Goal: Task Accomplishment & Management: Manage account settings

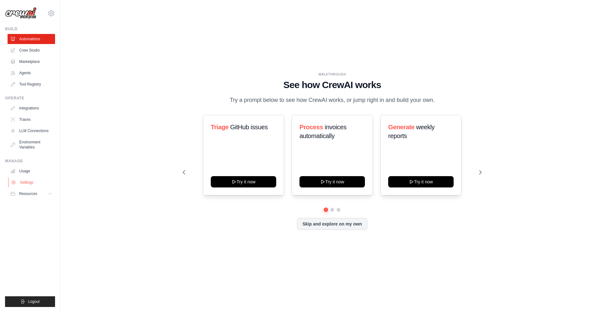
click at [38, 182] on link "Settings" at bounding box center [32, 183] width 48 height 10
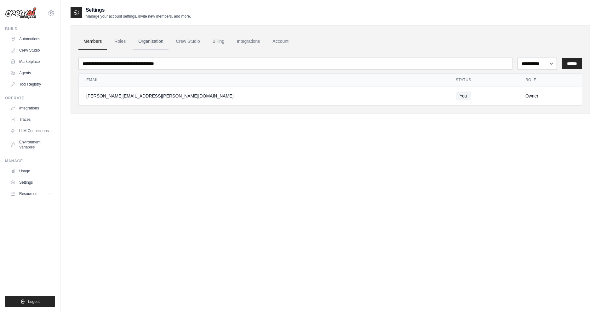
click at [154, 44] on link "Organization" at bounding box center [150, 41] width 35 height 17
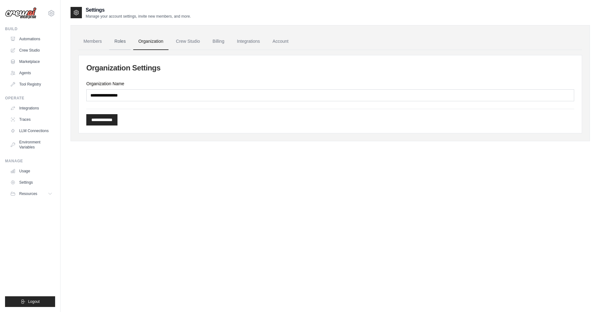
click at [120, 42] on link "Roles" at bounding box center [119, 41] width 21 height 17
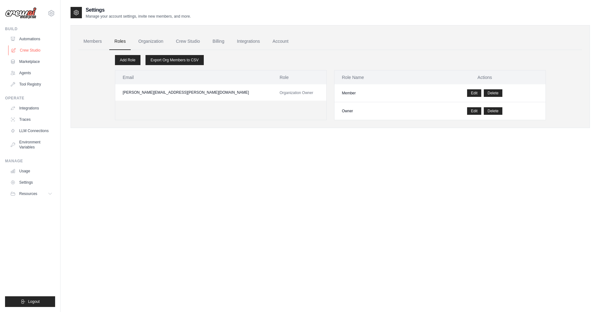
click at [29, 49] on link "Crew Studio" at bounding box center [32, 50] width 48 height 10
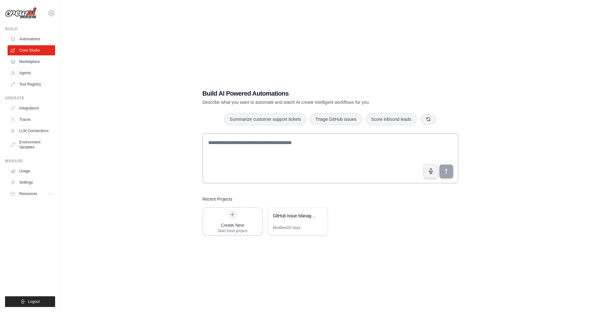
click at [29, 63] on link "Marketplace" at bounding box center [32, 62] width 48 height 10
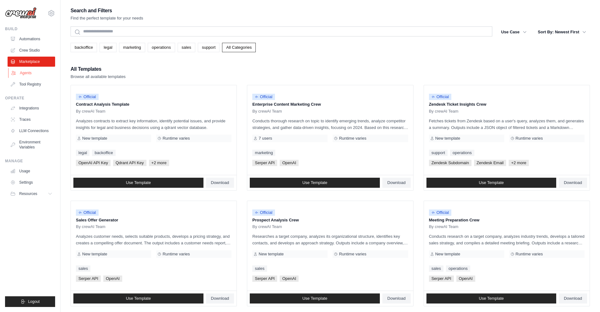
click at [28, 78] on link "Agents" at bounding box center [32, 73] width 48 height 10
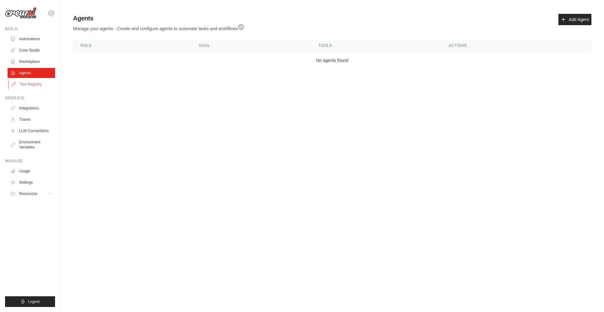
click at [30, 85] on link "Tool Registry" at bounding box center [32, 84] width 48 height 10
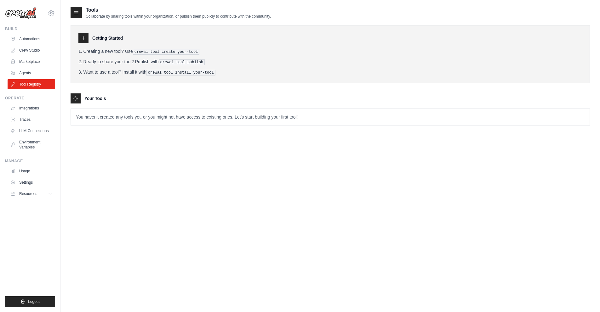
click at [403, 74] on li "Want to use a tool? Install it with crewai tool install your-tool" at bounding box center [329, 72] width 503 height 7
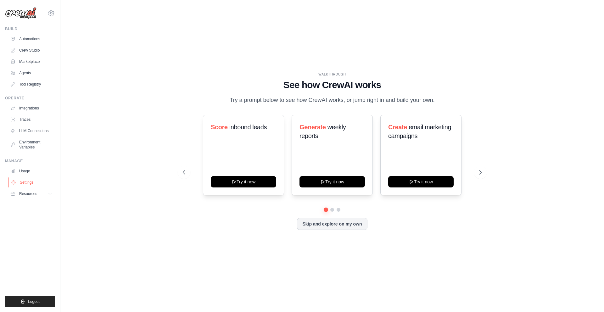
click at [28, 181] on link "Settings" at bounding box center [32, 183] width 48 height 10
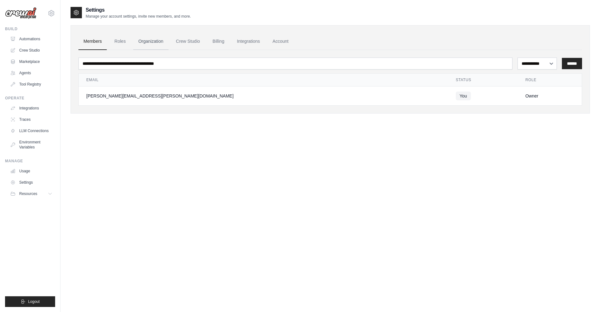
click at [155, 41] on link "Organization" at bounding box center [150, 41] width 35 height 17
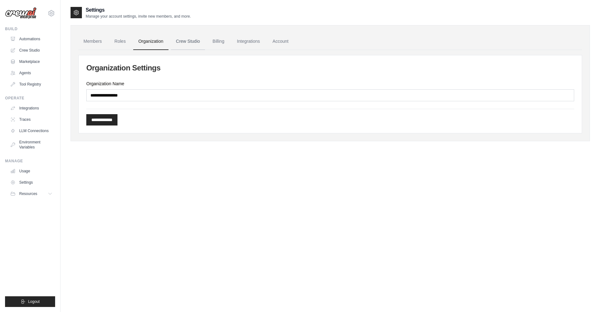
click at [193, 40] on link "Crew Studio" at bounding box center [188, 41] width 34 height 17
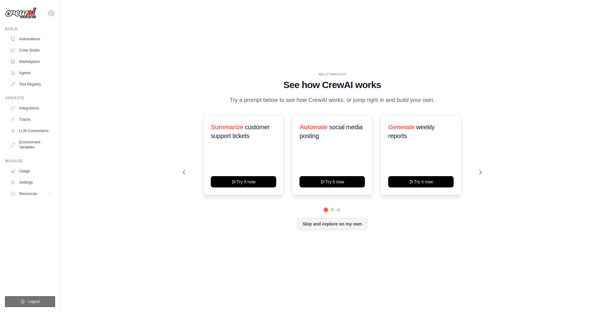
click at [40, 301] on button "Logout" at bounding box center [30, 301] width 50 height 11
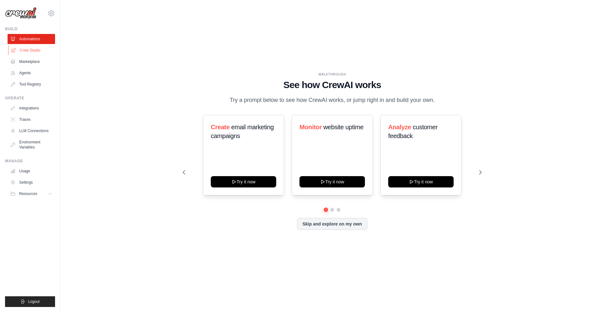
click at [23, 52] on link "Crew Studio" at bounding box center [32, 50] width 48 height 10
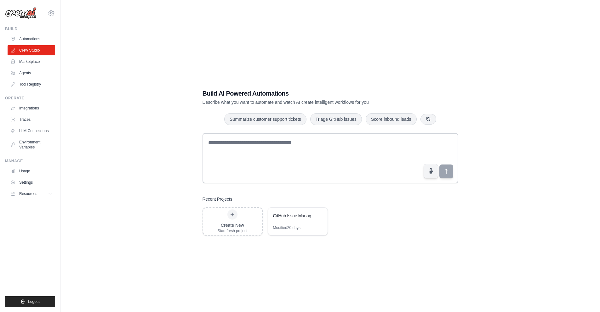
click at [27, 64] on link "Marketplace" at bounding box center [32, 62] width 48 height 10
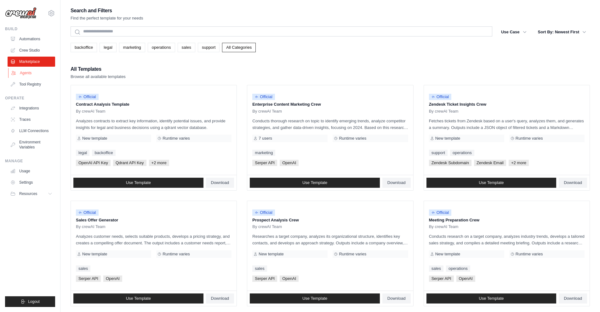
click at [29, 72] on link "Agents" at bounding box center [32, 73] width 48 height 10
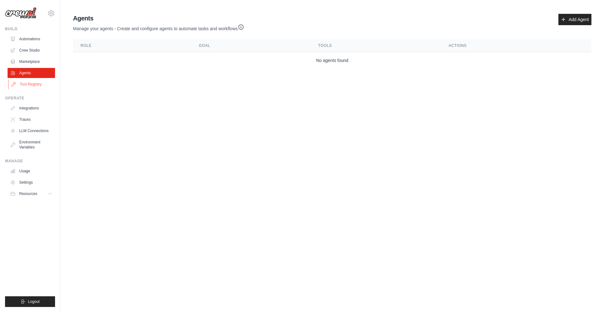
click at [34, 85] on link "Tool Registry" at bounding box center [32, 84] width 48 height 10
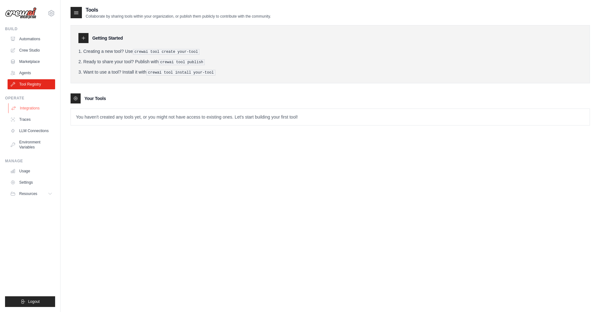
click at [37, 109] on link "Integrations" at bounding box center [32, 108] width 48 height 10
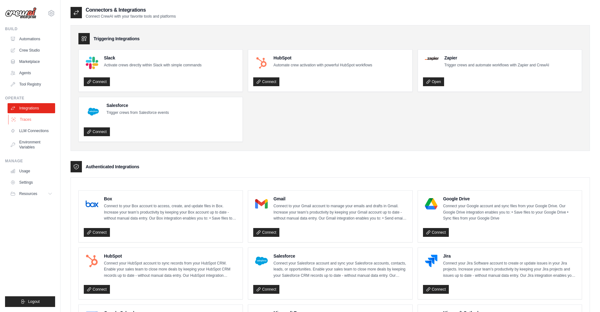
click at [33, 122] on link "Traces" at bounding box center [32, 120] width 48 height 10
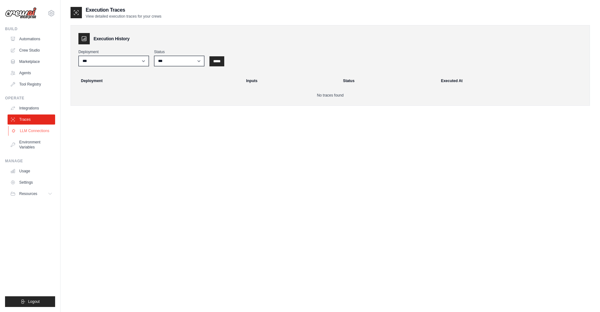
click at [37, 130] on link "LLM Connections" at bounding box center [32, 131] width 48 height 10
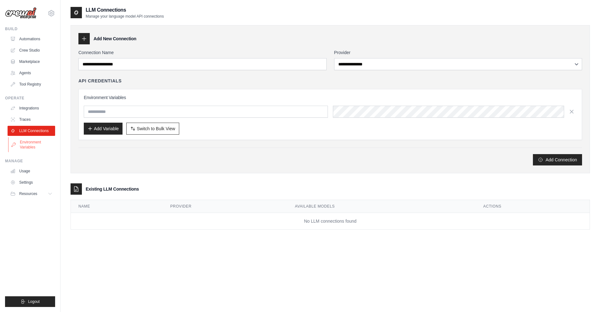
click at [38, 141] on link "Environment Variables" at bounding box center [32, 144] width 48 height 15
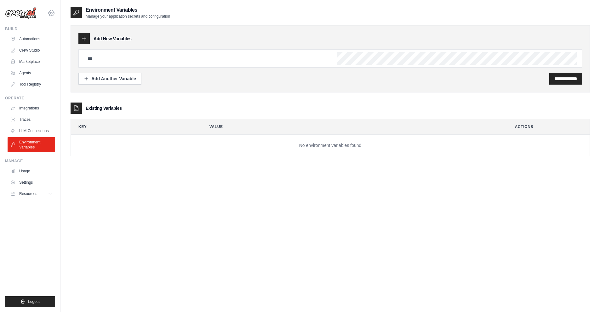
click at [49, 13] on icon at bounding box center [52, 13] width 8 height 8
click at [56, 44] on link "AB InBev - GHQ" at bounding box center [51, 42] width 55 height 11
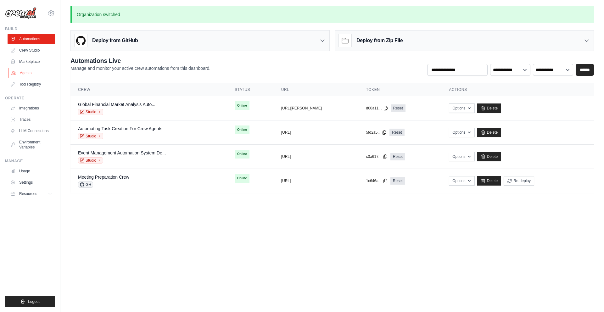
click at [32, 75] on link "Agents" at bounding box center [32, 73] width 48 height 10
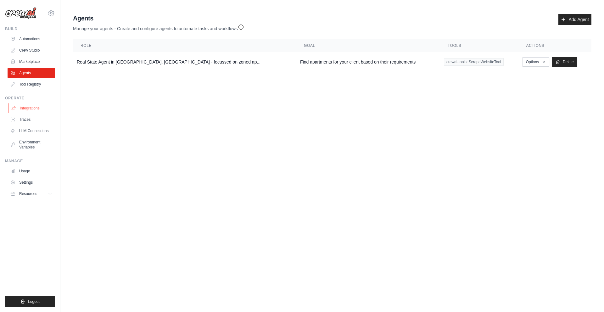
click at [36, 109] on link "Integrations" at bounding box center [32, 108] width 48 height 10
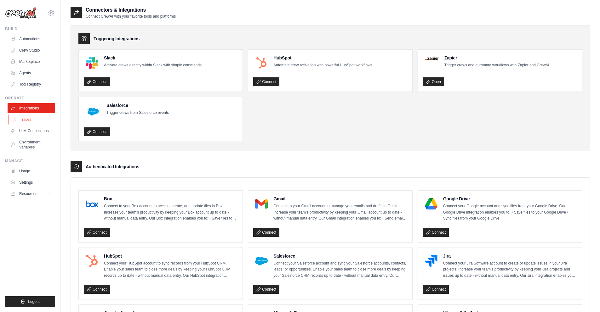
click at [32, 124] on link "Traces" at bounding box center [32, 120] width 48 height 10
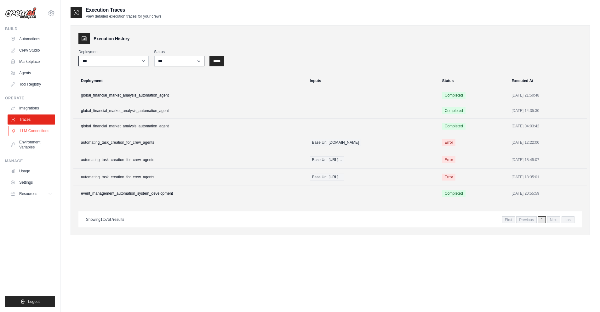
click at [40, 130] on link "LLM Connections" at bounding box center [32, 131] width 48 height 10
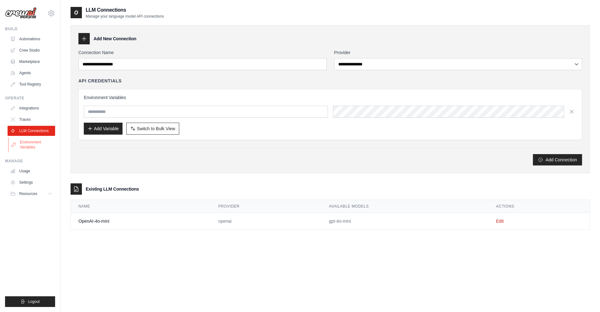
click at [38, 144] on link "Environment Variables" at bounding box center [32, 144] width 48 height 15
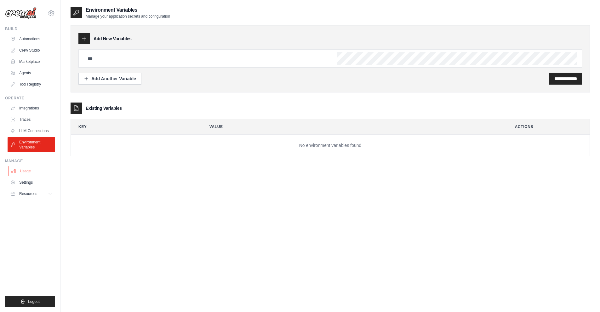
click at [34, 171] on link "Usage" at bounding box center [32, 171] width 48 height 10
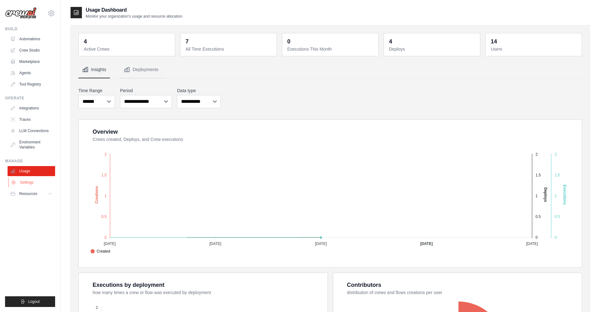
click at [33, 184] on link "Settings" at bounding box center [32, 183] width 48 height 10
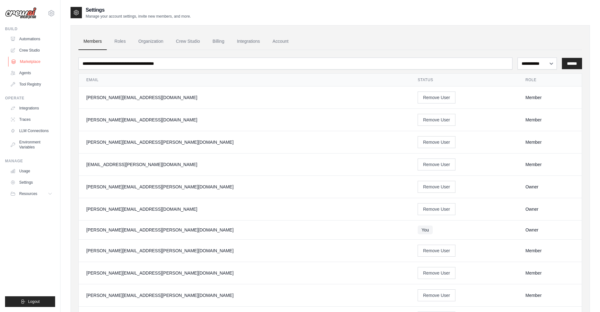
click at [37, 60] on link "Marketplace" at bounding box center [32, 62] width 48 height 10
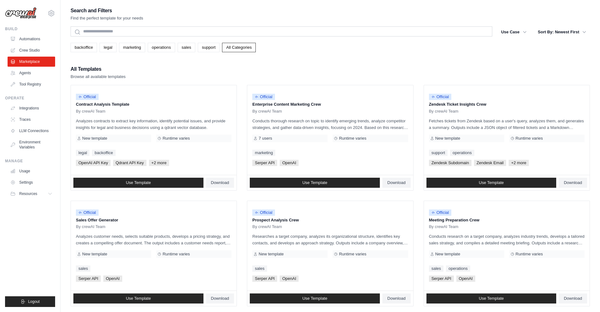
click at [32, 71] on link "Agents" at bounding box center [32, 73] width 48 height 10
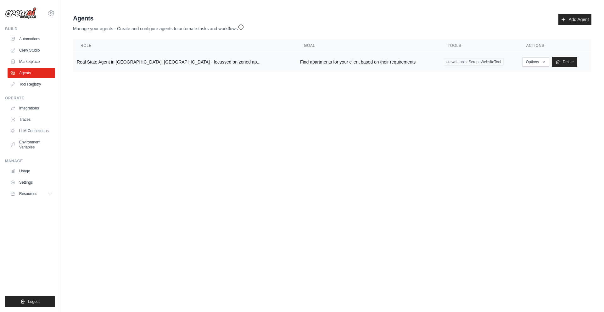
click at [119, 59] on td "Real State Agent in Manhattan, NYC - focussed on zoned ap..." at bounding box center [184, 62] width 223 height 20
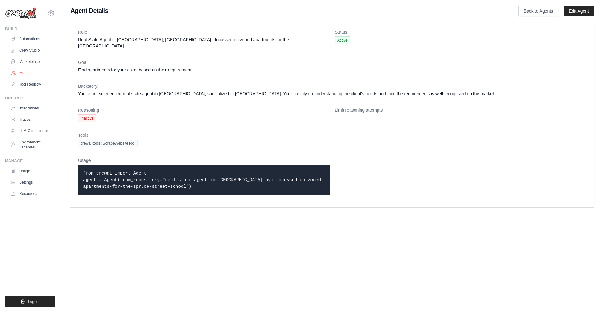
click at [33, 73] on link "Agents" at bounding box center [32, 73] width 48 height 10
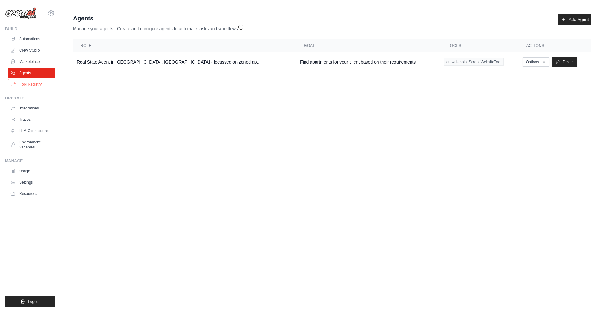
click at [37, 82] on link "Tool Registry" at bounding box center [32, 84] width 48 height 10
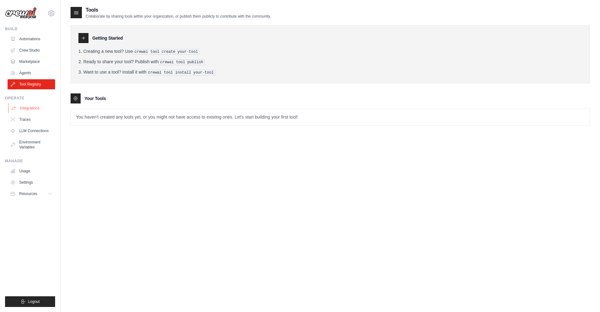
click at [32, 107] on link "Integrations" at bounding box center [32, 108] width 48 height 10
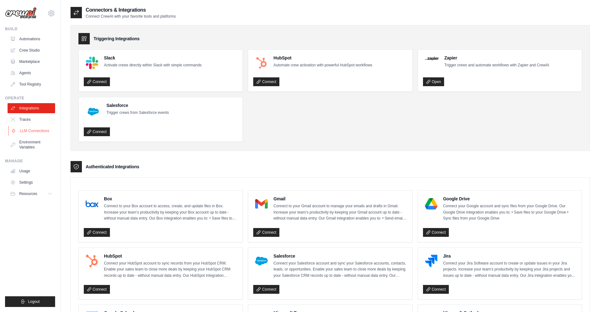
click at [43, 127] on link "LLM Connections" at bounding box center [32, 131] width 48 height 10
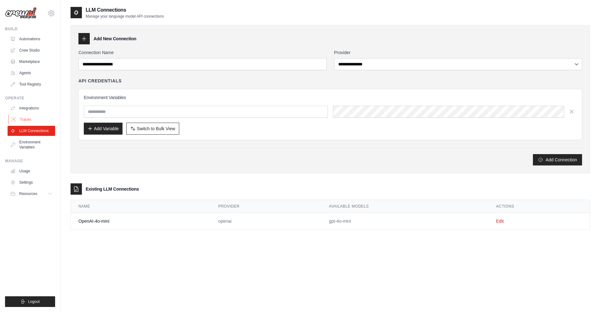
click at [40, 121] on link "Traces" at bounding box center [32, 120] width 48 height 10
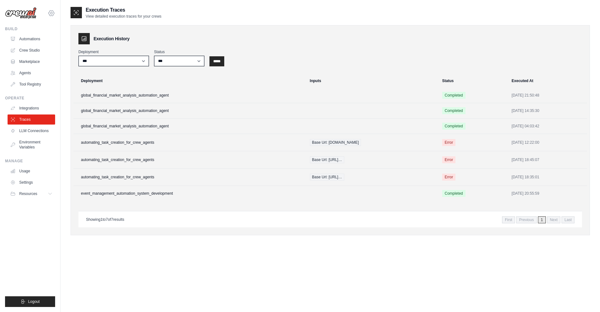
click at [52, 14] on icon at bounding box center [52, 13] width 8 height 8
click at [205, 221] on div "Showing 1 to 7 of 7 results First Previous 1 Next Last" at bounding box center [330, 219] width 488 height 8
click at [162, 97] on td "global_financial_market_analysis_automation_agent" at bounding box center [189, 95] width 233 height 15
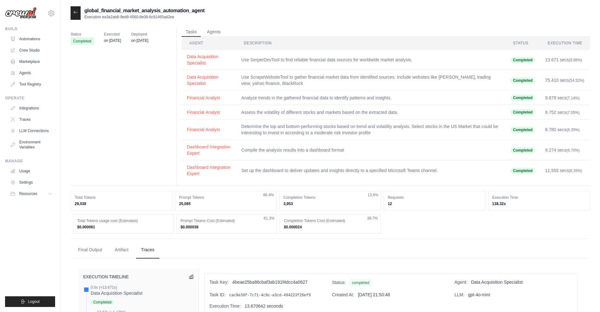
click at [171, 89] on div "Status Completed Executed on [DATE] Deployed on [DATE] Tasks Agents Agent Descr…" at bounding box center [330, 106] width 519 height 159
click at [218, 36] on button "Agents" at bounding box center [213, 31] width 21 height 9
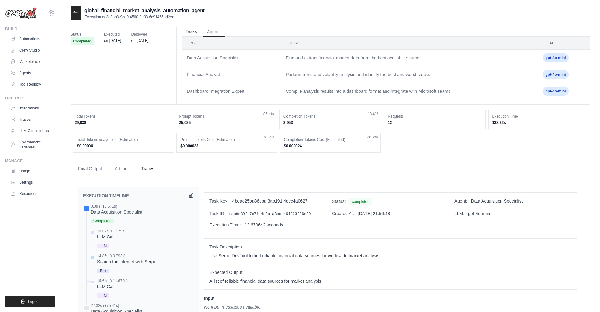
click at [186, 32] on button "Tasks" at bounding box center [191, 31] width 19 height 9
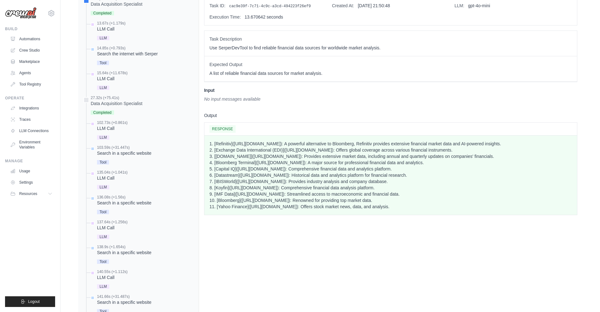
scroll to position [338, 0]
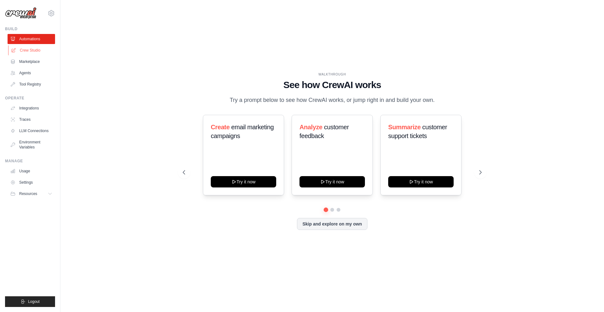
click at [27, 51] on link "Crew Studio" at bounding box center [32, 50] width 48 height 10
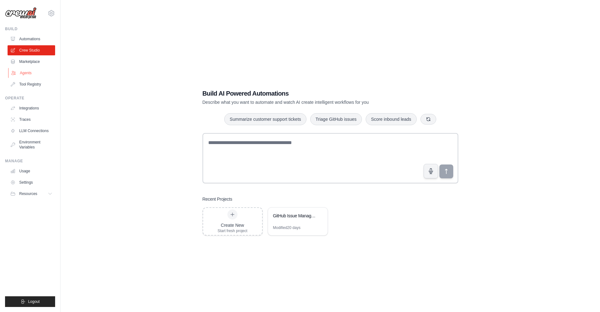
click at [32, 73] on link "Agents" at bounding box center [32, 73] width 48 height 10
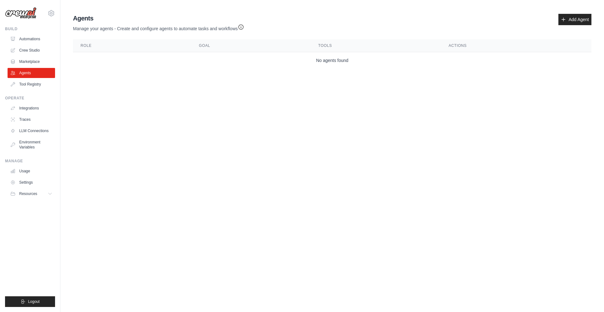
click at [46, 14] on div "daniel.santos@ab-inbev.com AB InBev - GHQ Your organization ✓ Settings" at bounding box center [30, 10] width 50 height 20
click at [50, 13] on icon at bounding box center [52, 13] width 8 height 8
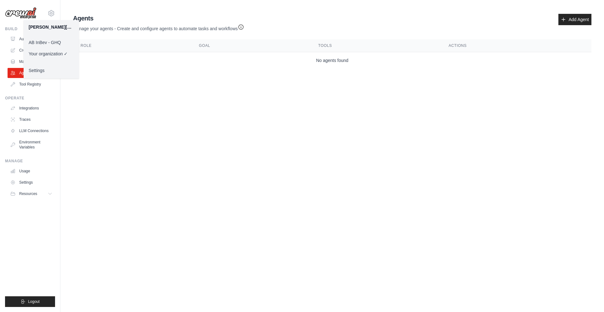
click at [51, 41] on link "AB InBev - GHQ" at bounding box center [51, 42] width 55 height 11
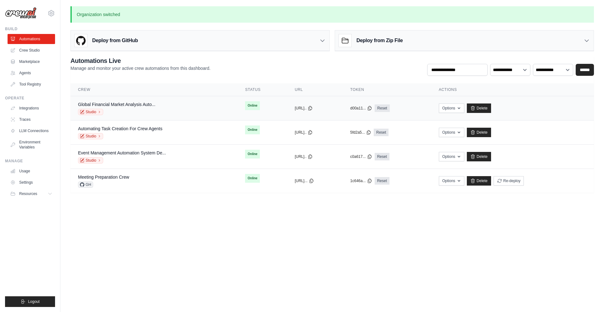
click at [93, 108] on div "Global Financial Market Analysis Auto... Studio" at bounding box center [116, 108] width 77 height 14
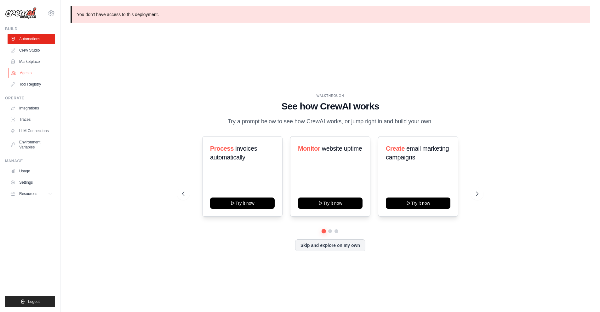
click at [27, 76] on link "Agents" at bounding box center [32, 73] width 48 height 10
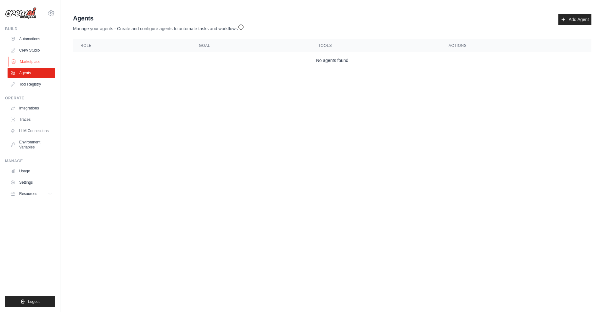
click at [34, 59] on link "Marketplace" at bounding box center [32, 62] width 48 height 10
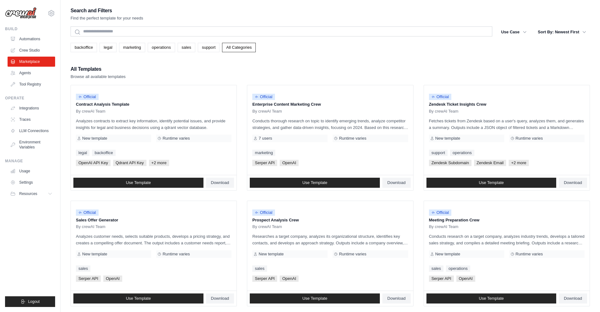
click at [33, 72] on link "Agents" at bounding box center [32, 73] width 48 height 10
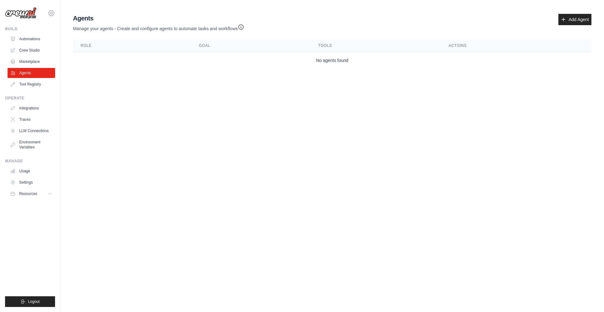
click at [49, 14] on icon at bounding box center [51, 12] width 6 height 5
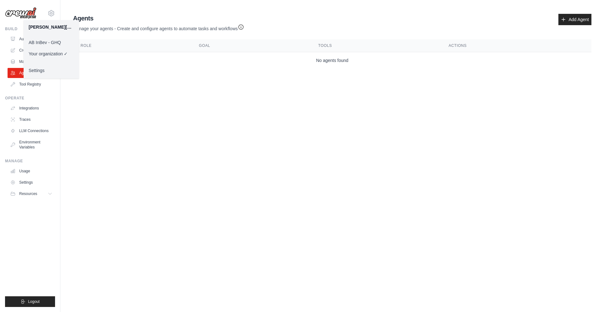
click at [48, 42] on link "AB InBev - GHQ" at bounding box center [51, 42] width 55 height 11
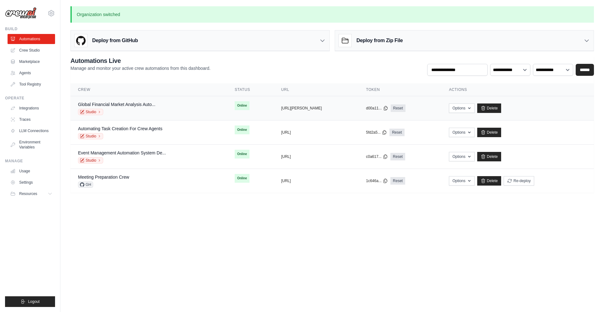
click at [96, 119] on td "Global Financial Market Analysis Auto... Studio" at bounding box center [149, 108] width 157 height 24
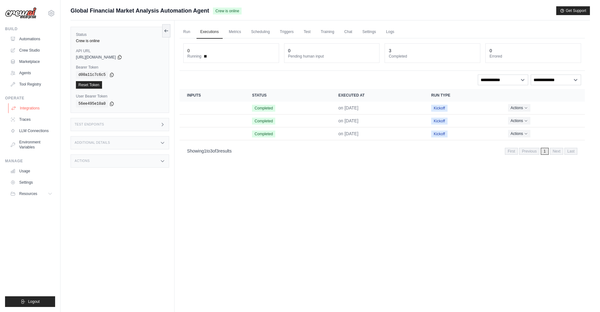
click at [43, 108] on link "Integrations" at bounding box center [32, 108] width 48 height 10
click at [42, 132] on link "LLM Connections" at bounding box center [32, 131] width 48 height 10
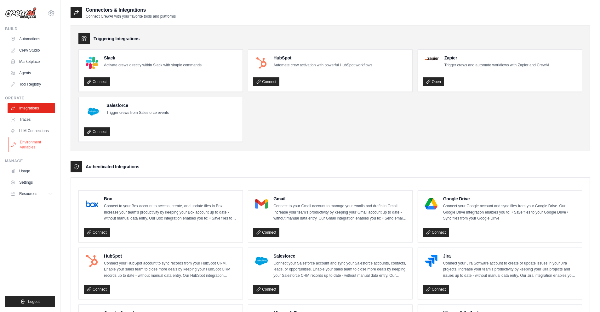
click at [36, 138] on link "Environment Variables" at bounding box center [32, 144] width 48 height 15
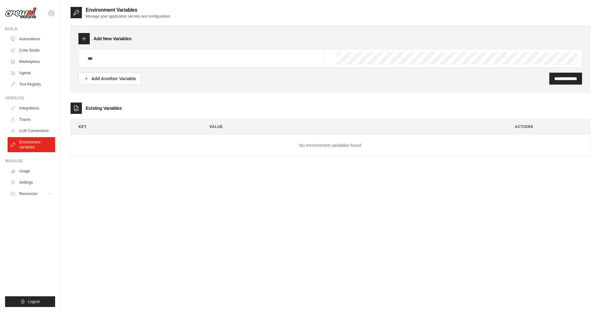
click at [156, 185] on div "**********" at bounding box center [330, 162] width 519 height 312
click at [31, 173] on link "Usage" at bounding box center [32, 171] width 48 height 10
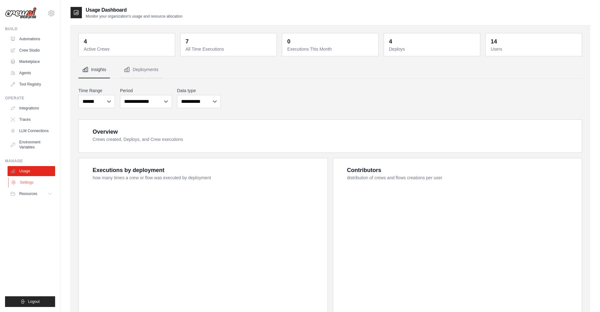
click at [31, 184] on link "Settings" at bounding box center [32, 183] width 48 height 10
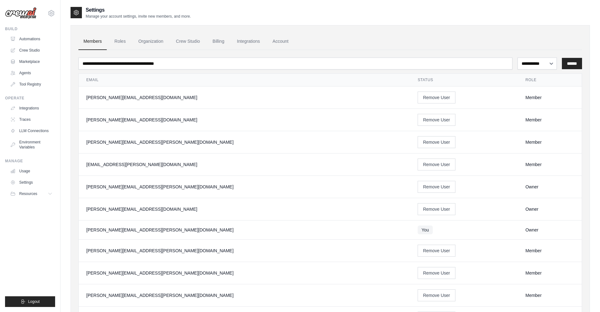
click at [113, 209] on div "daniel@crewai.com" at bounding box center [244, 209] width 316 height 6
click at [116, 96] on div "anija.jacob@ab-inbev.com" at bounding box center [244, 97] width 316 height 6
click at [525, 95] on div "Member" at bounding box center [549, 97] width 49 height 6
click at [535, 61] on select "**********" at bounding box center [536, 64] width 39 height 12
click at [123, 39] on link "Roles" at bounding box center [119, 41] width 21 height 17
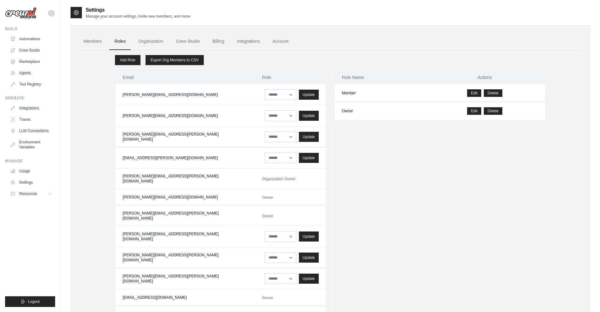
scroll to position [7, 0]
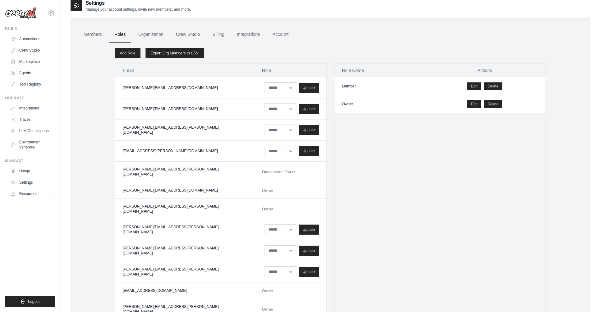
click at [258, 79] on td "****** ***** Update" at bounding box center [290, 87] width 72 height 21
click at [264, 83] on select "****** *****" at bounding box center [280, 87] width 32 height 11
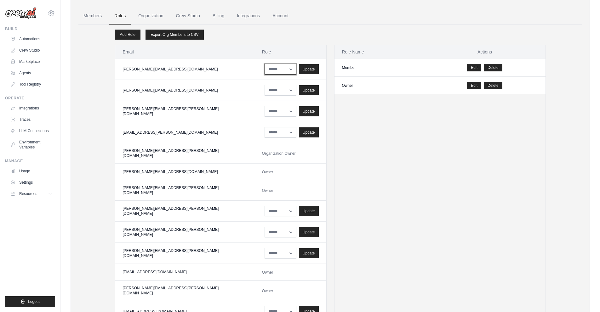
scroll to position [0, 0]
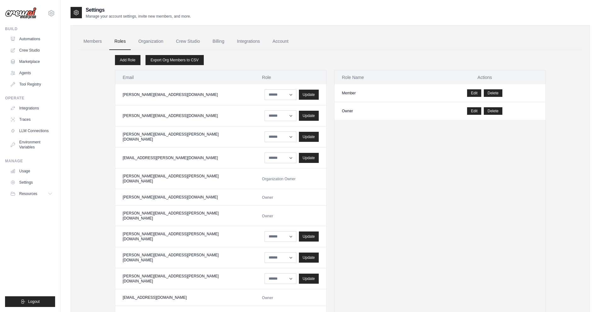
click at [254, 109] on td "****** ***** Update" at bounding box center [290, 115] width 72 height 21
click at [264, 100] on select "****** *****" at bounding box center [280, 94] width 32 height 11
click at [143, 40] on link "Organization" at bounding box center [150, 41] width 35 height 17
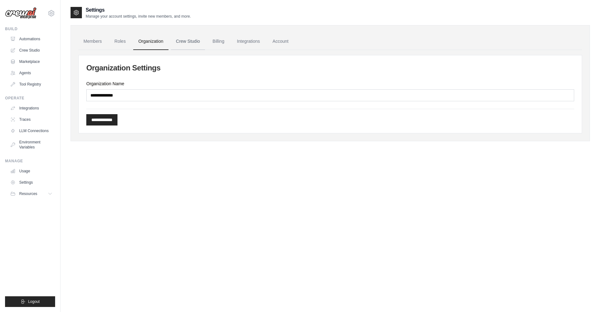
click at [191, 38] on link "Crew Studio" at bounding box center [188, 41] width 34 height 17
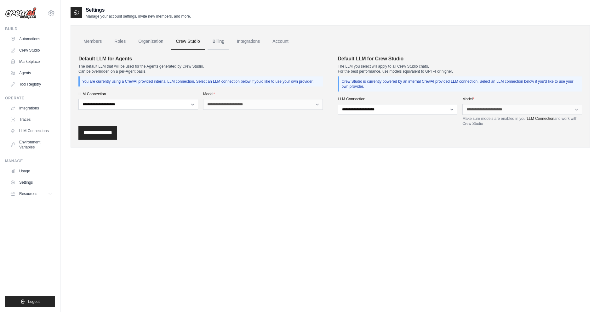
click at [228, 44] on link "Billing" at bounding box center [218, 41] width 22 height 17
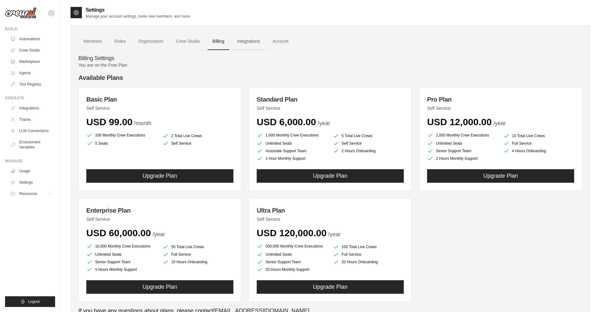
click at [261, 44] on link "Integrations" at bounding box center [248, 41] width 33 height 17
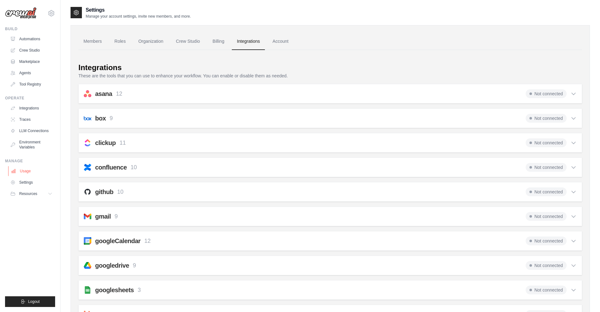
click at [35, 173] on link "Usage" at bounding box center [32, 171] width 48 height 10
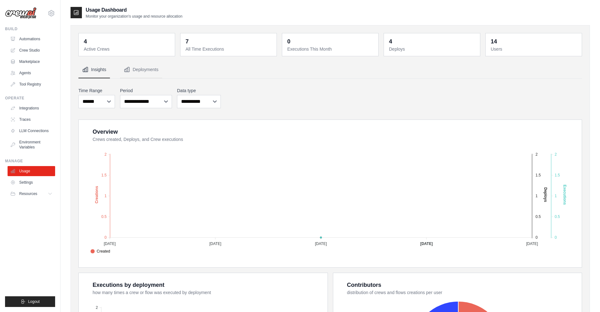
click at [105, 45] on dd "4" at bounding box center [127, 41] width 87 height 9
click at [136, 50] on dt "Active Crews" at bounding box center [127, 49] width 87 height 6
click at [205, 47] on dt "All Time Executions" at bounding box center [228, 49] width 87 height 6
click at [144, 70] on button "Deployments" at bounding box center [141, 69] width 42 height 17
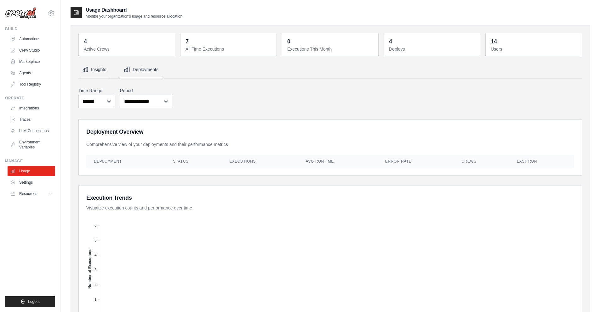
click at [100, 69] on button "Insights" at bounding box center [93, 69] width 31 height 17
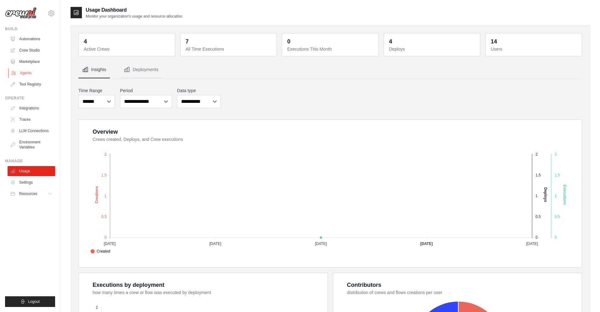
click at [33, 76] on link "Agents" at bounding box center [32, 73] width 48 height 10
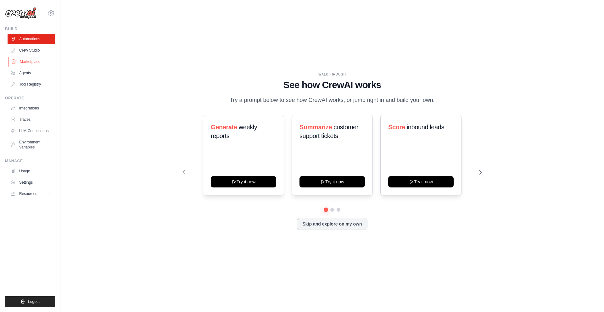
click at [41, 58] on link "Marketplace" at bounding box center [32, 62] width 48 height 10
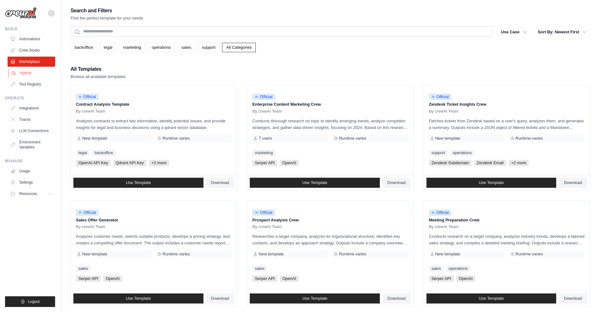
click at [40, 70] on link "Agents" at bounding box center [32, 73] width 48 height 10
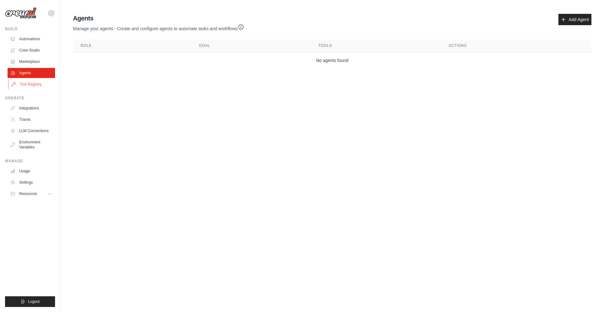
click at [44, 82] on link "Tool Registry" at bounding box center [32, 84] width 48 height 10
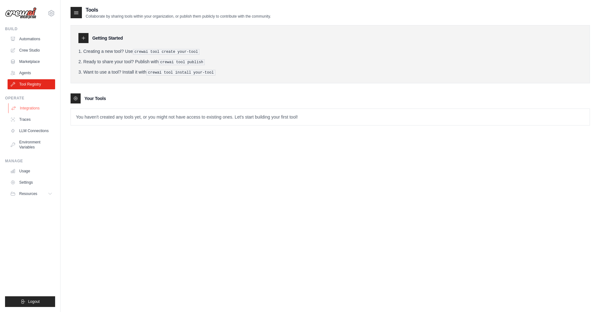
click at [36, 107] on link "Integrations" at bounding box center [32, 108] width 48 height 10
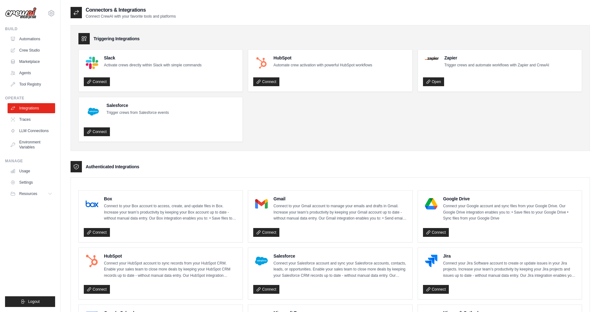
click at [36, 119] on link "Traces" at bounding box center [32, 120] width 48 height 10
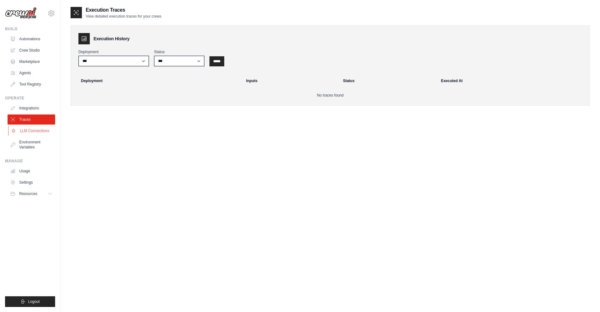
click at [37, 133] on link "LLM Connections" at bounding box center [32, 131] width 48 height 10
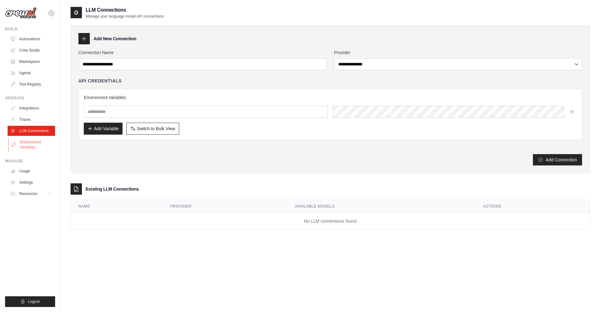
click at [37, 143] on link "Environment Variables" at bounding box center [32, 144] width 48 height 15
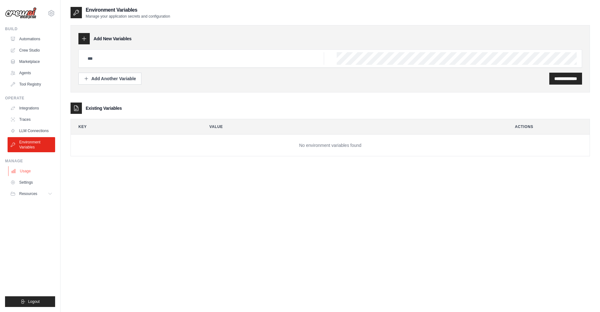
click at [30, 169] on link "Usage" at bounding box center [32, 171] width 48 height 10
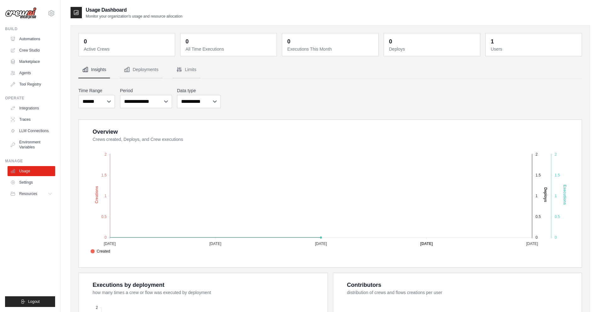
click at [38, 183] on link "Settings" at bounding box center [32, 183] width 48 height 10
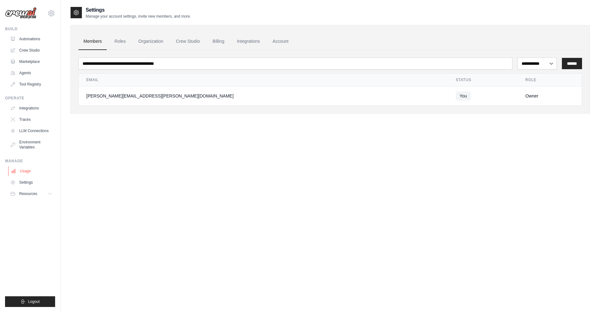
click at [39, 172] on link "Usage" at bounding box center [32, 171] width 48 height 10
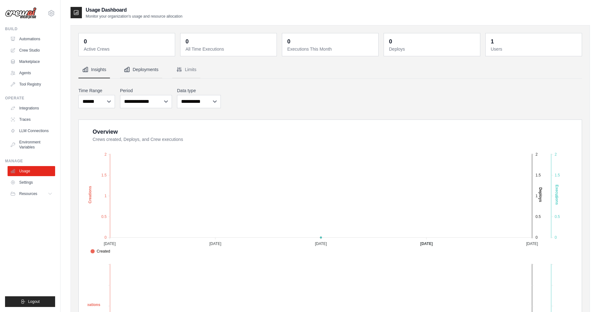
click at [136, 66] on button "Deployments" at bounding box center [141, 69] width 42 height 17
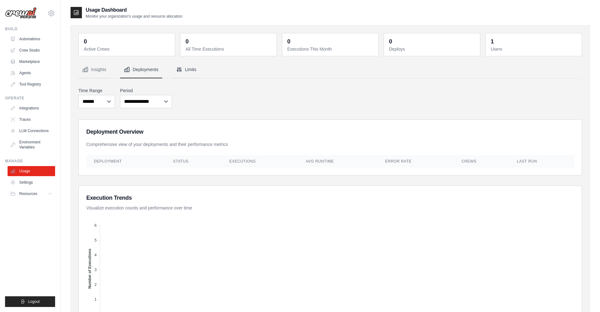
click at [200, 69] on button "Limits" at bounding box center [186, 69] width 28 height 17
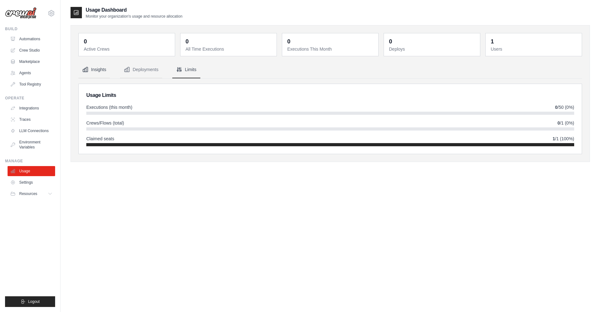
click at [91, 67] on button "Insights" at bounding box center [93, 69] width 31 height 17
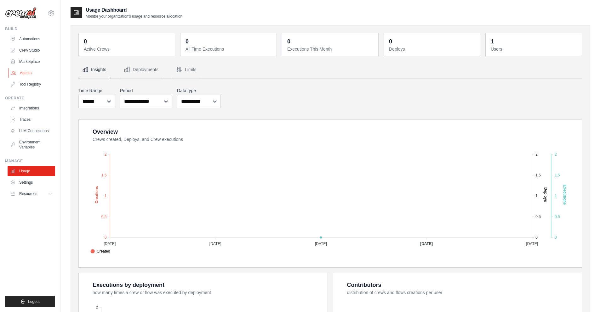
click at [42, 73] on link "Agents" at bounding box center [32, 73] width 48 height 10
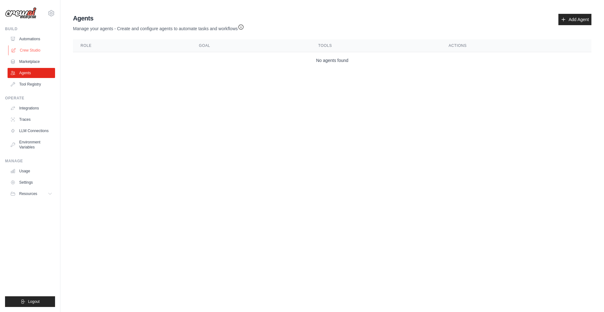
click at [42, 54] on link "Crew Studio" at bounding box center [32, 50] width 48 height 10
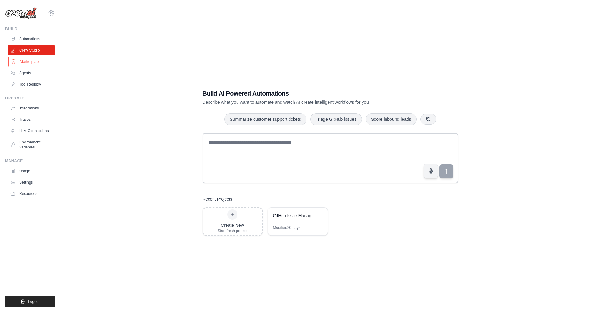
click at [42, 63] on link "Marketplace" at bounding box center [32, 62] width 48 height 10
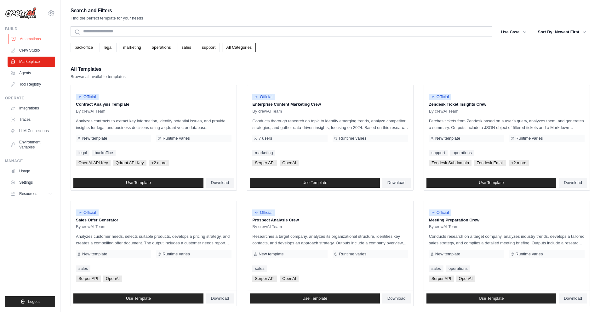
click at [20, 34] on link "Automations" at bounding box center [32, 39] width 48 height 10
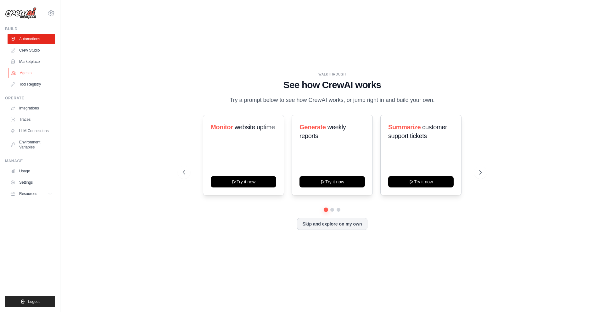
click at [23, 73] on link "Agents" at bounding box center [32, 73] width 48 height 10
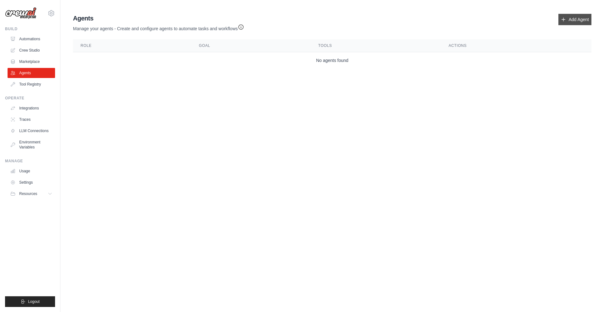
click at [569, 20] on link "Add Agent" at bounding box center [575, 19] width 33 height 11
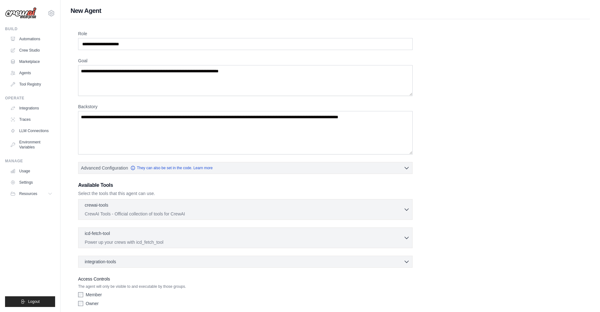
scroll to position [25, 0]
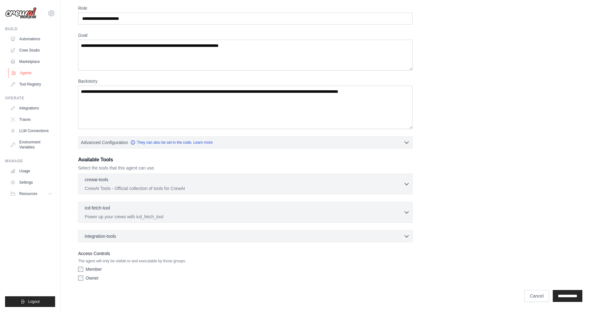
click at [23, 71] on link "Agents" at bounding box center [32, 73] width 48 height 10
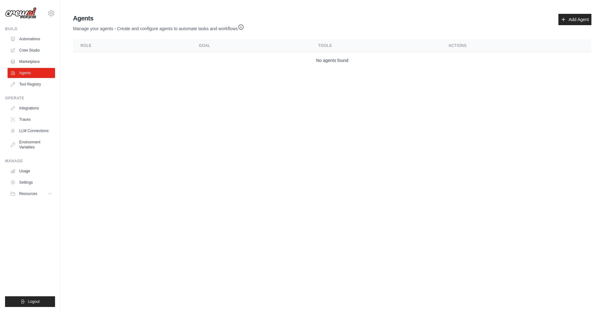
click at [27, 86] on link "Tool Registry" at bounding box center [32, 84] width 48 height 10
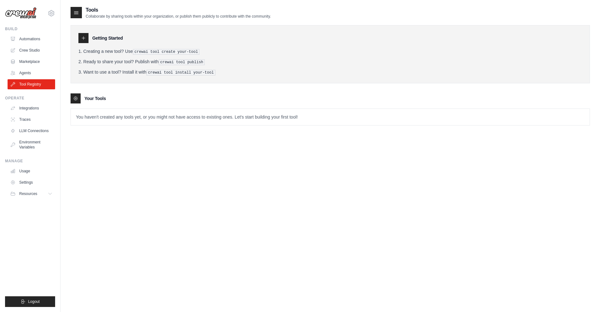
click at [358, 110] on p "You haven't created any tools yet, or you might not have access to existing one…" at bounding box center [330, 117] width 518 height 16
